Goal: Check status: Check status

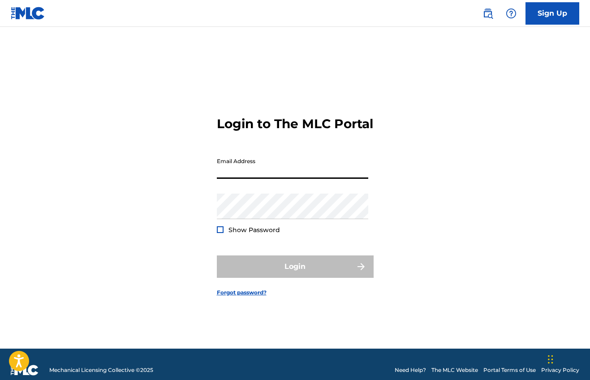
type input "[EMAIL_ADDRESS][DOMAIN_NAME]"
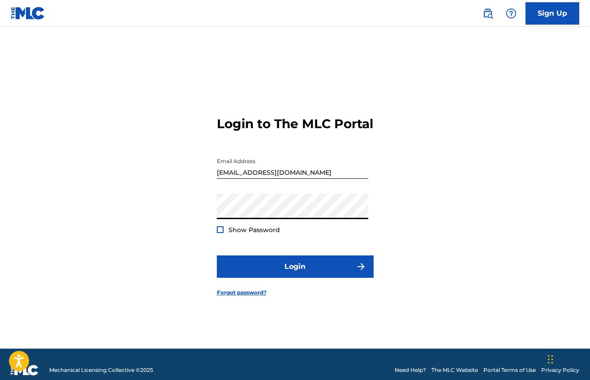
click at [261, 227] on span "Show Password" at bounding box center [253, 230] width 51 height 8
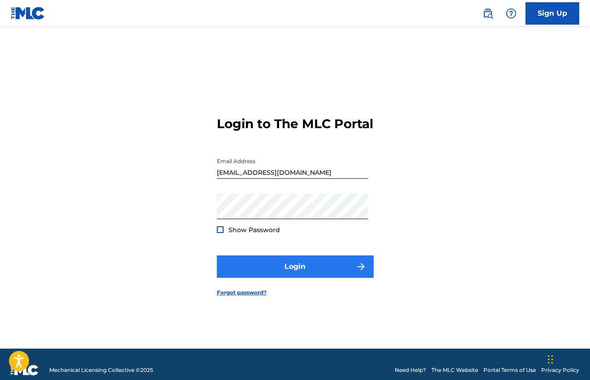
click at [285, 258] on button "Login" at bounding box center [295, 266] width 157 height 22
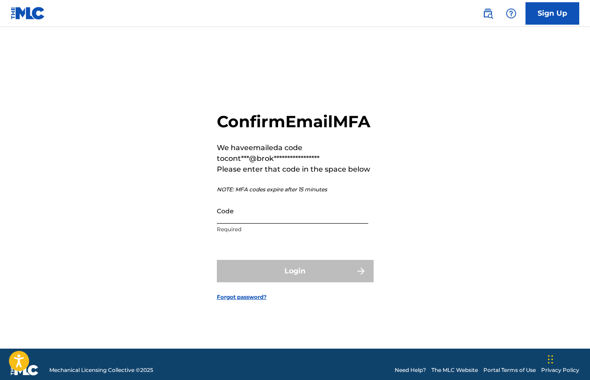
click at [239, 217] on input "Code" at bounding box center [292, 211] width 151 height 26
paste input "384216"
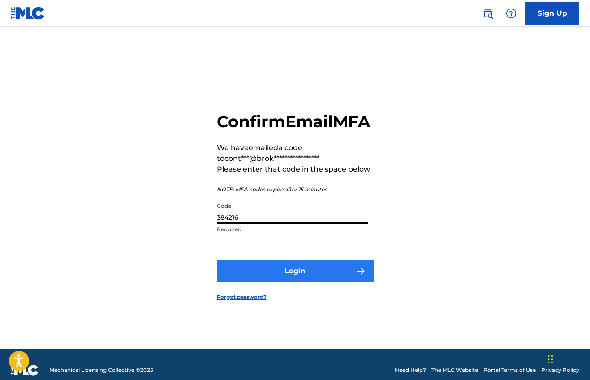
type input "384216"
click at [295, 267] on button "Login" at bounding box center [295, 271] width 157 height 22
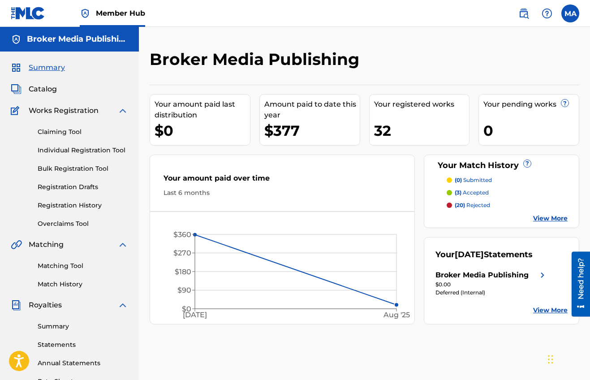
scroll to position [20, 0]
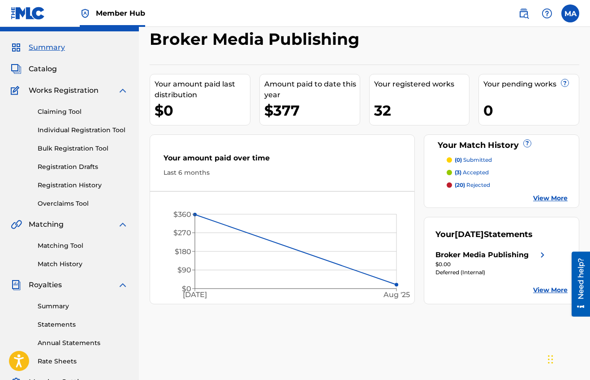
click at [551, 292] on link "View More" at bounding box center [550, 289] width 34 height 9
